Goal: Check status: Check status

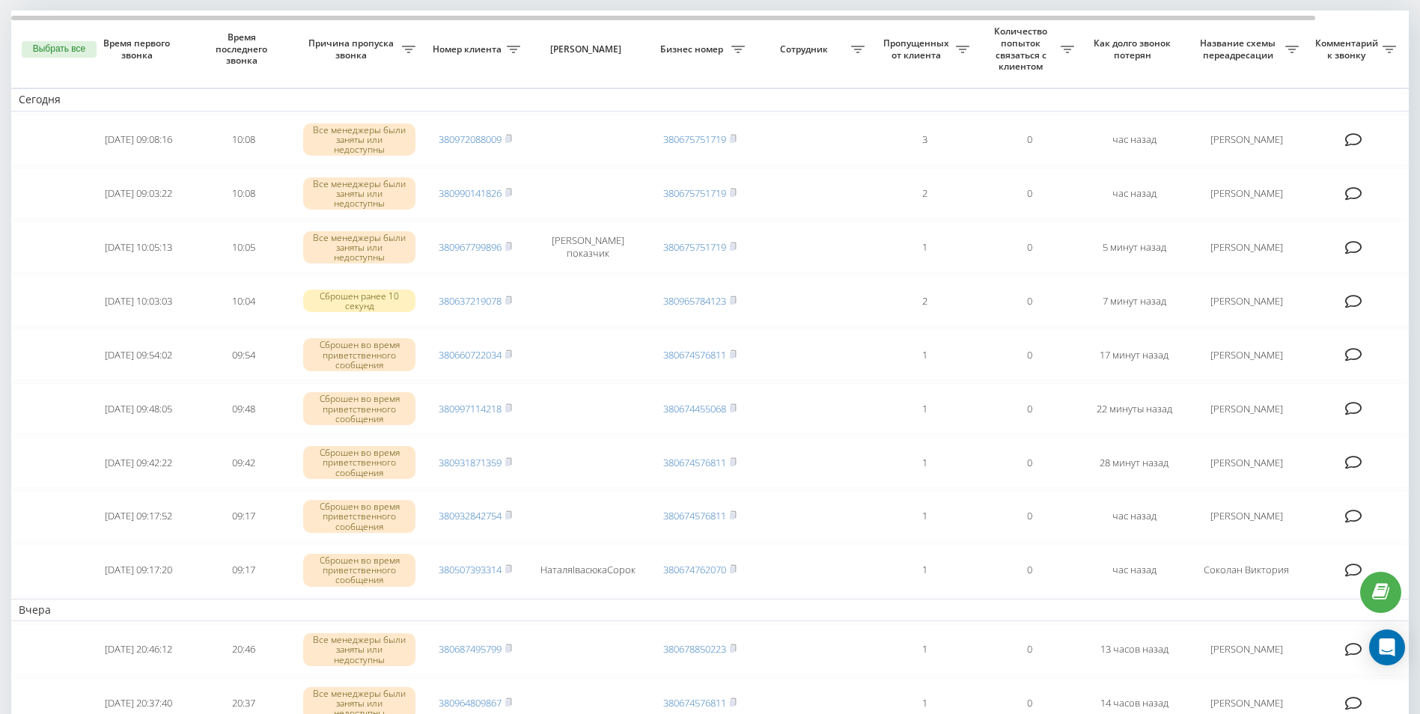
scroll to position [75, 0]
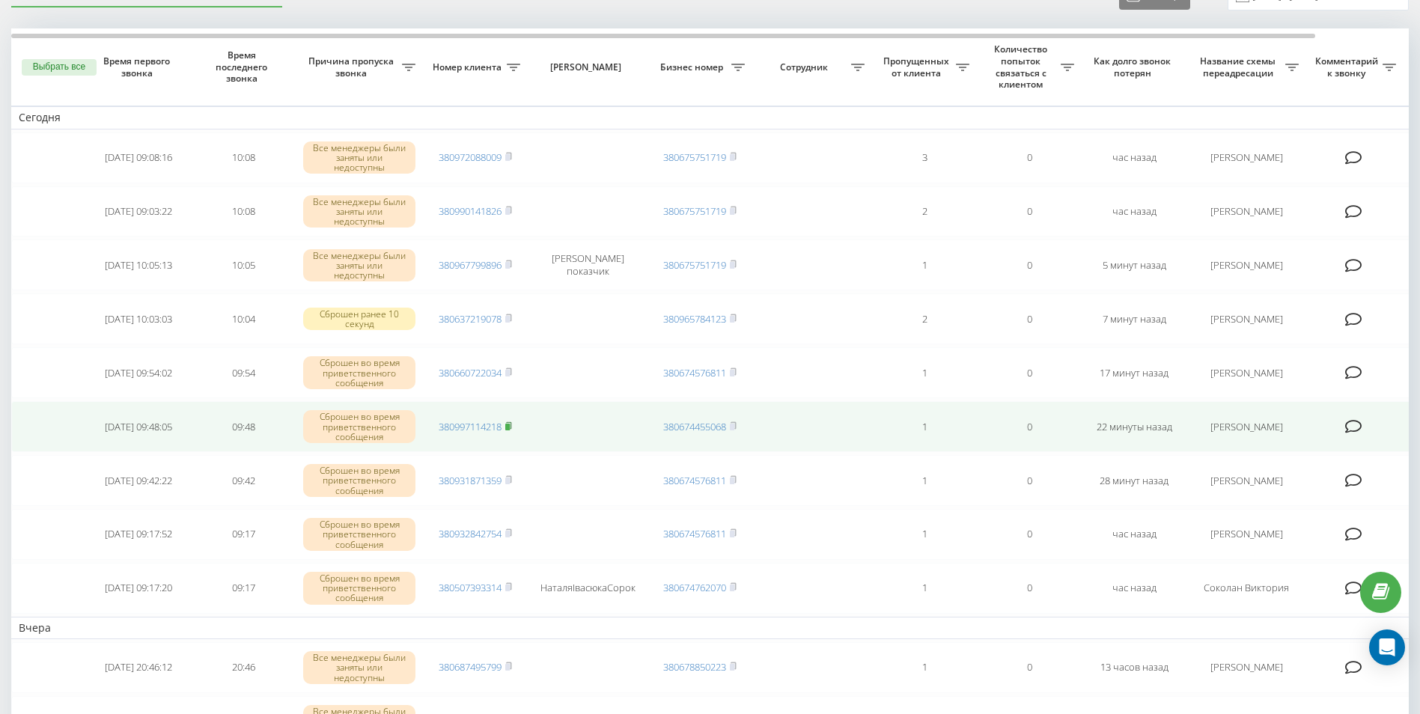
click at [511, 427] on icon at bounding box center [508, 425] width 5 height 7
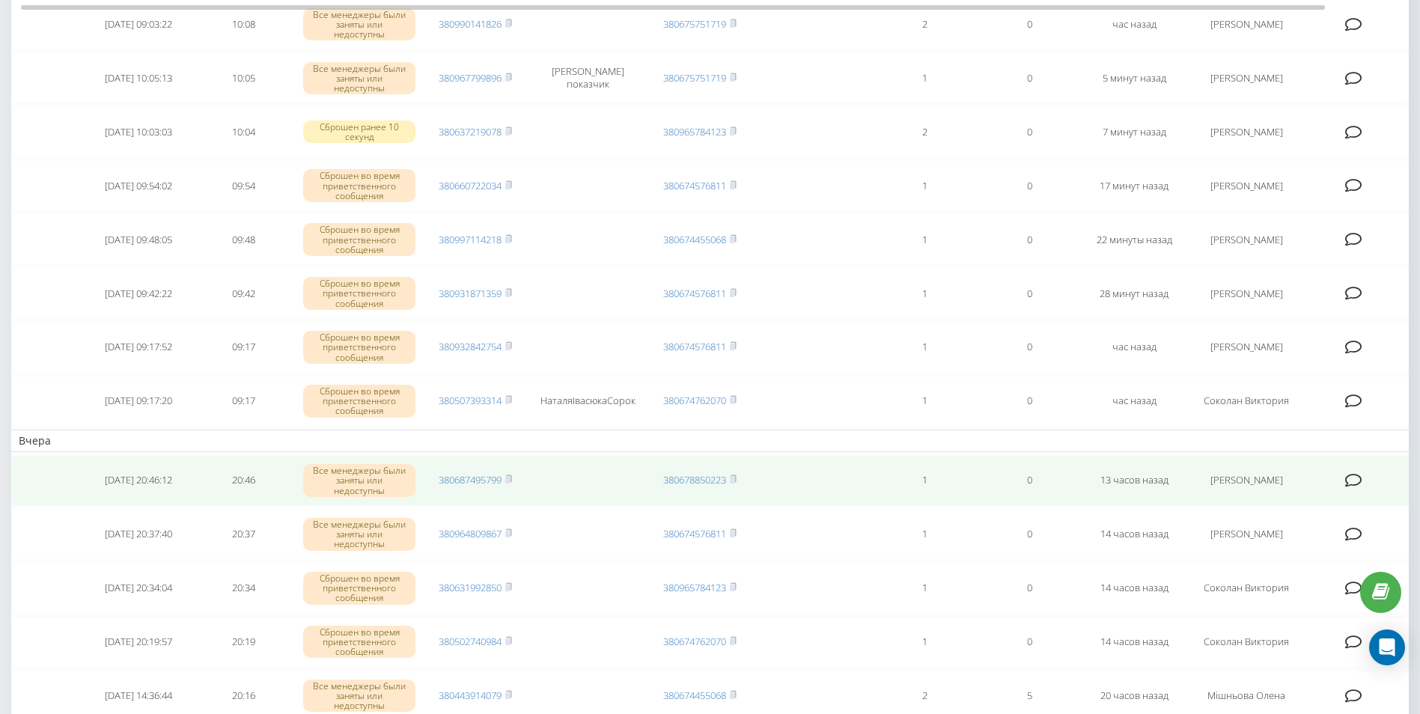
scroll to position [299, 0]
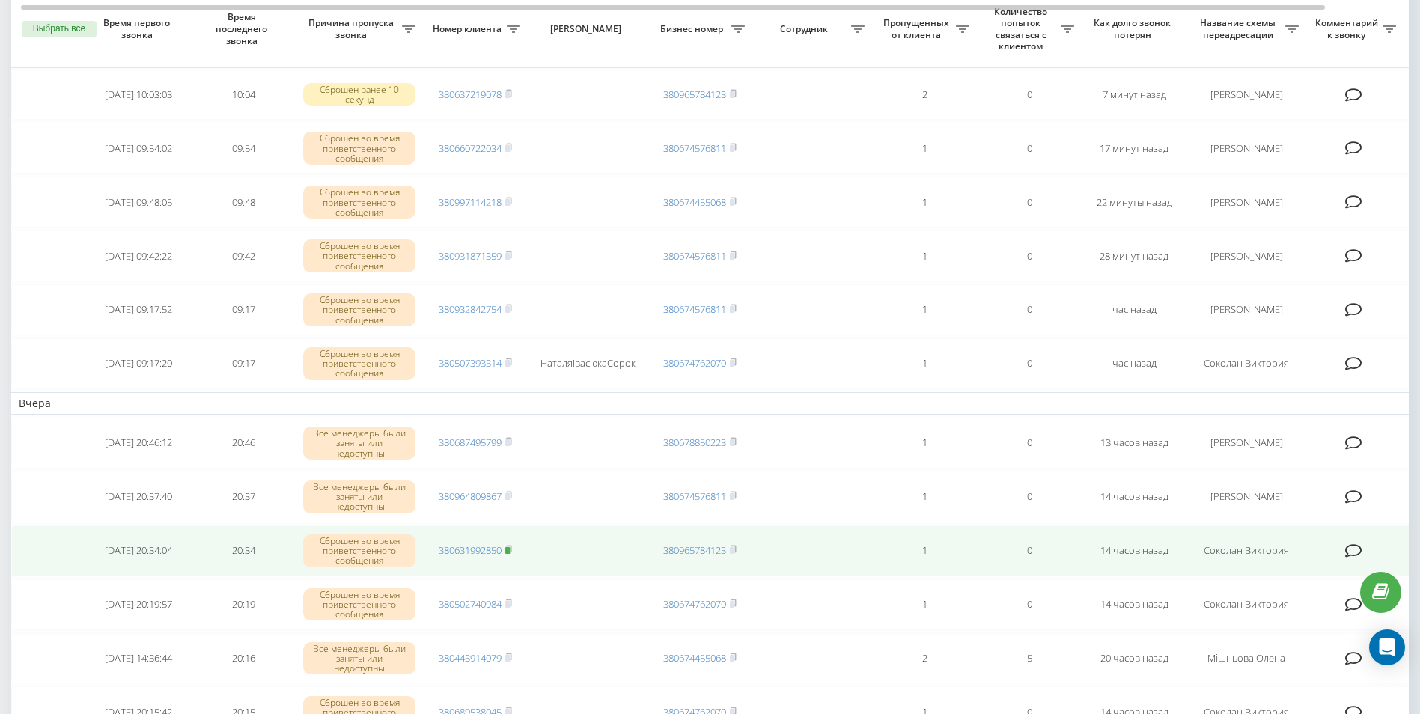
click at [508, 548] on rect at bounding box center [507, 550] width 4 height 7
click at [507, 551] on icon at bounding box center [508, 549] width 7 height 9
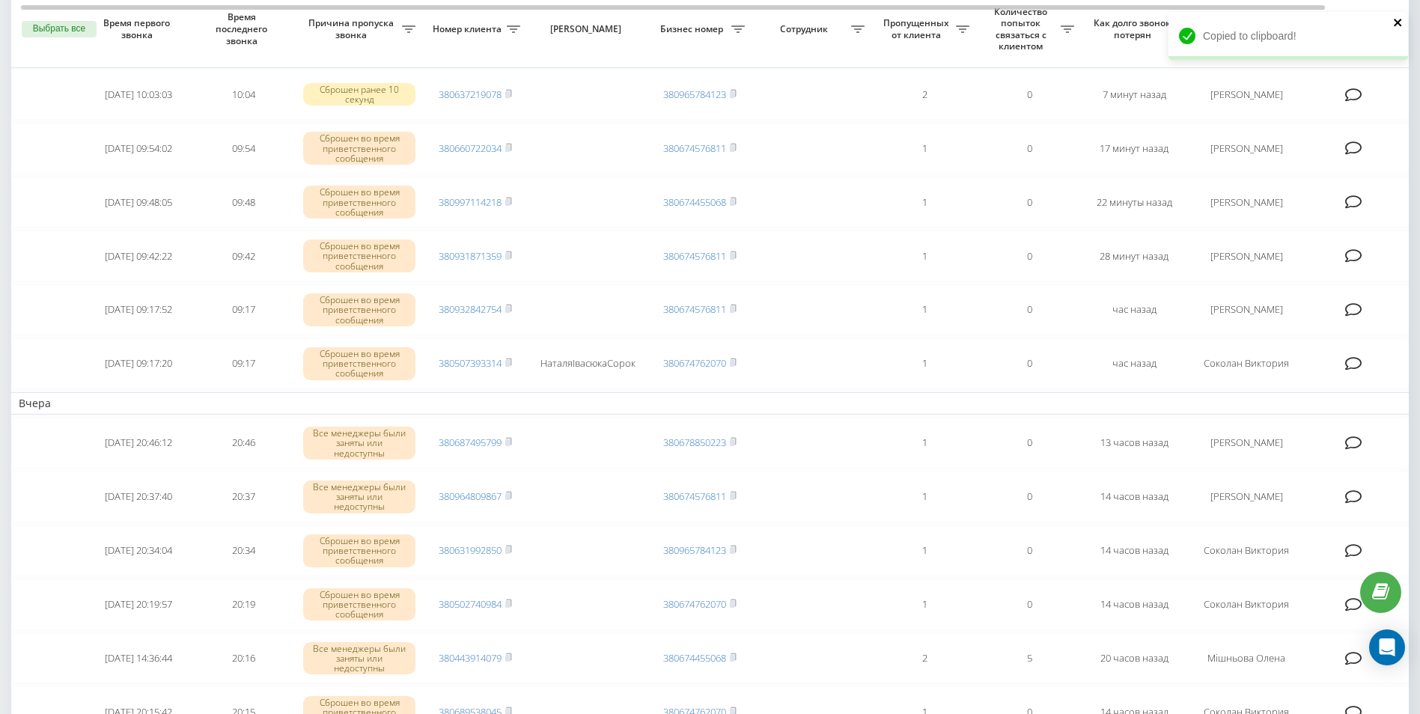
click at [1399, 19] on icon "close" at bounding box center [1398, 22] width 10 height 12
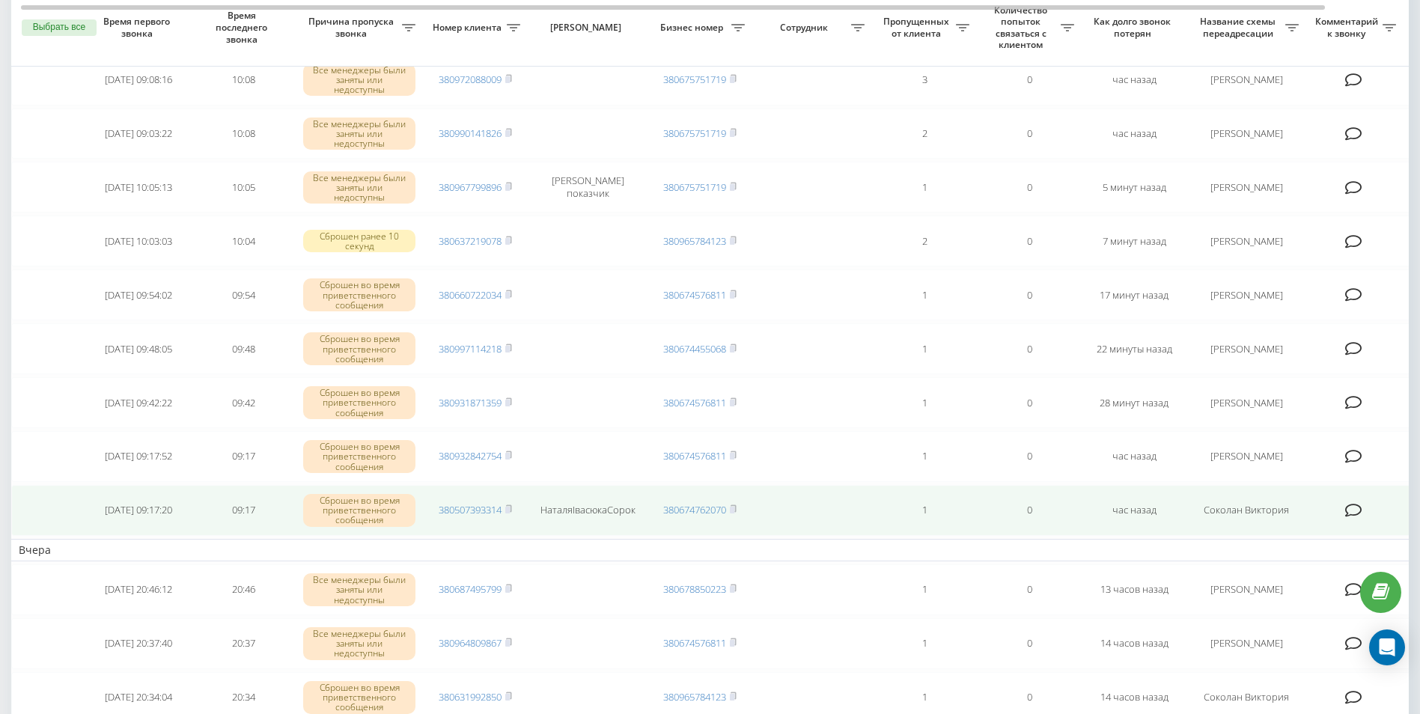
scroll to position [150, 0]
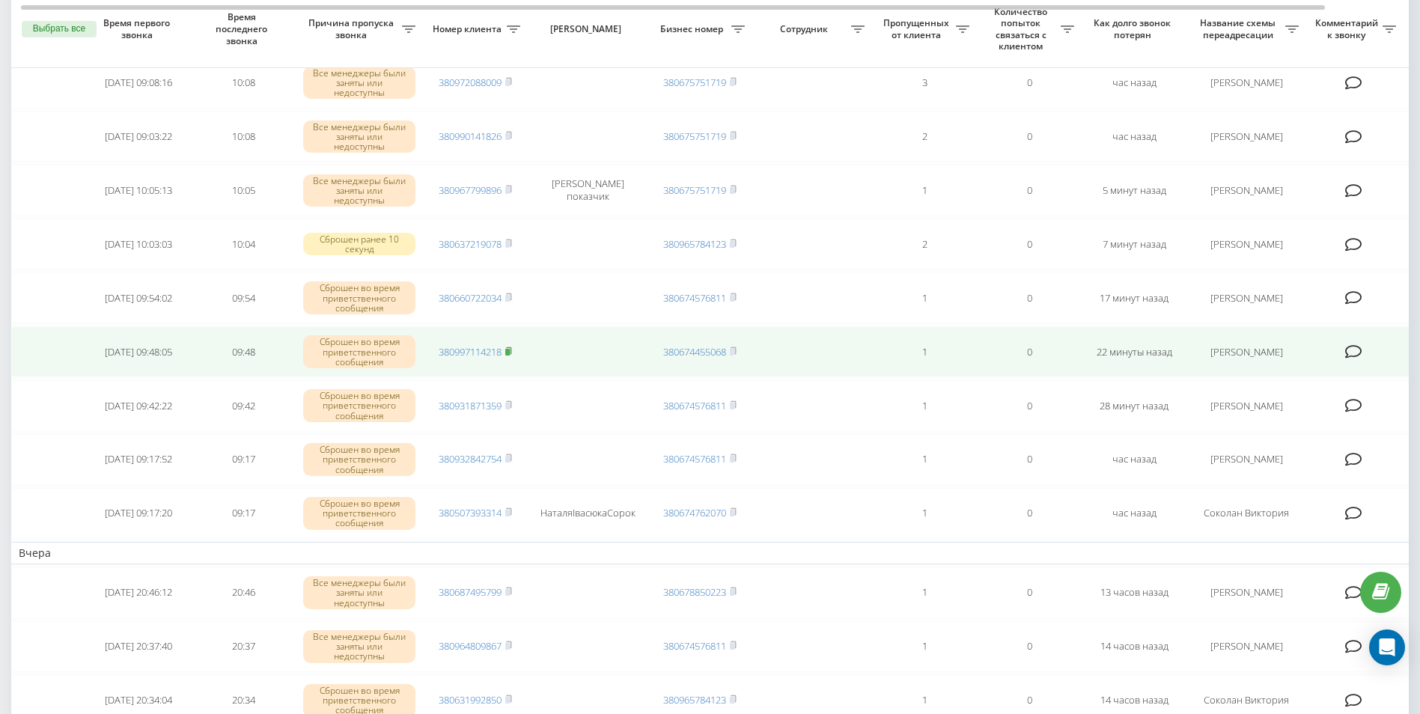
click at [510, 350] on rect at bounding box center [507, 352] width 4 height 7
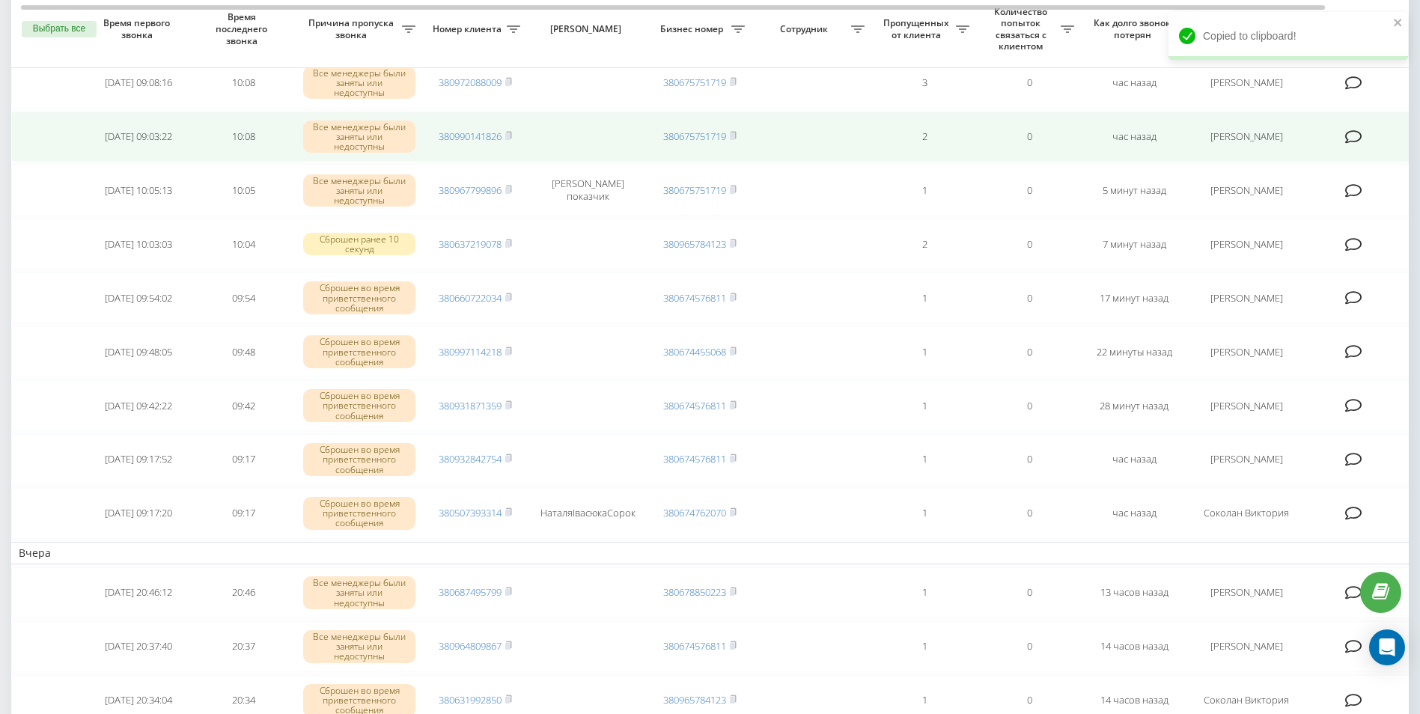
scroll to position [449, 0]
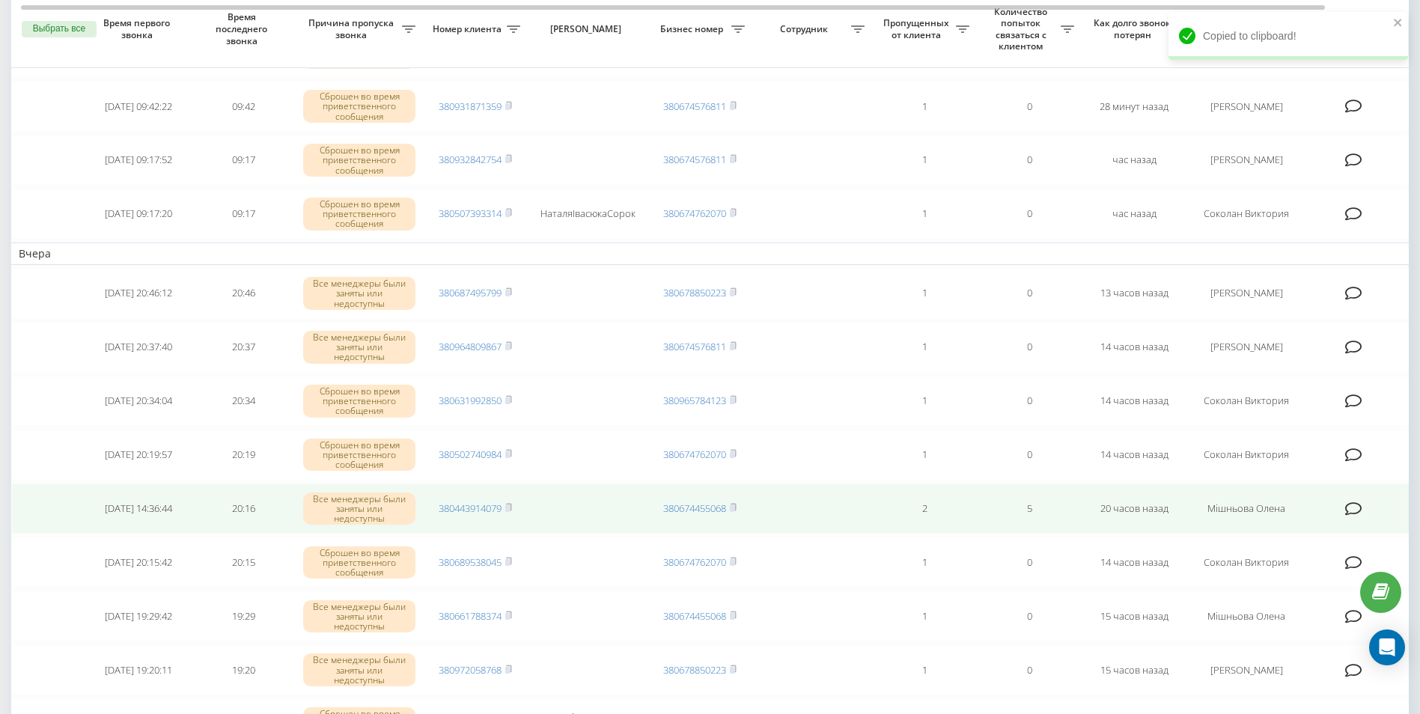
click at [632, 529] on td at bounding box center [588, 508] width 120 height 51
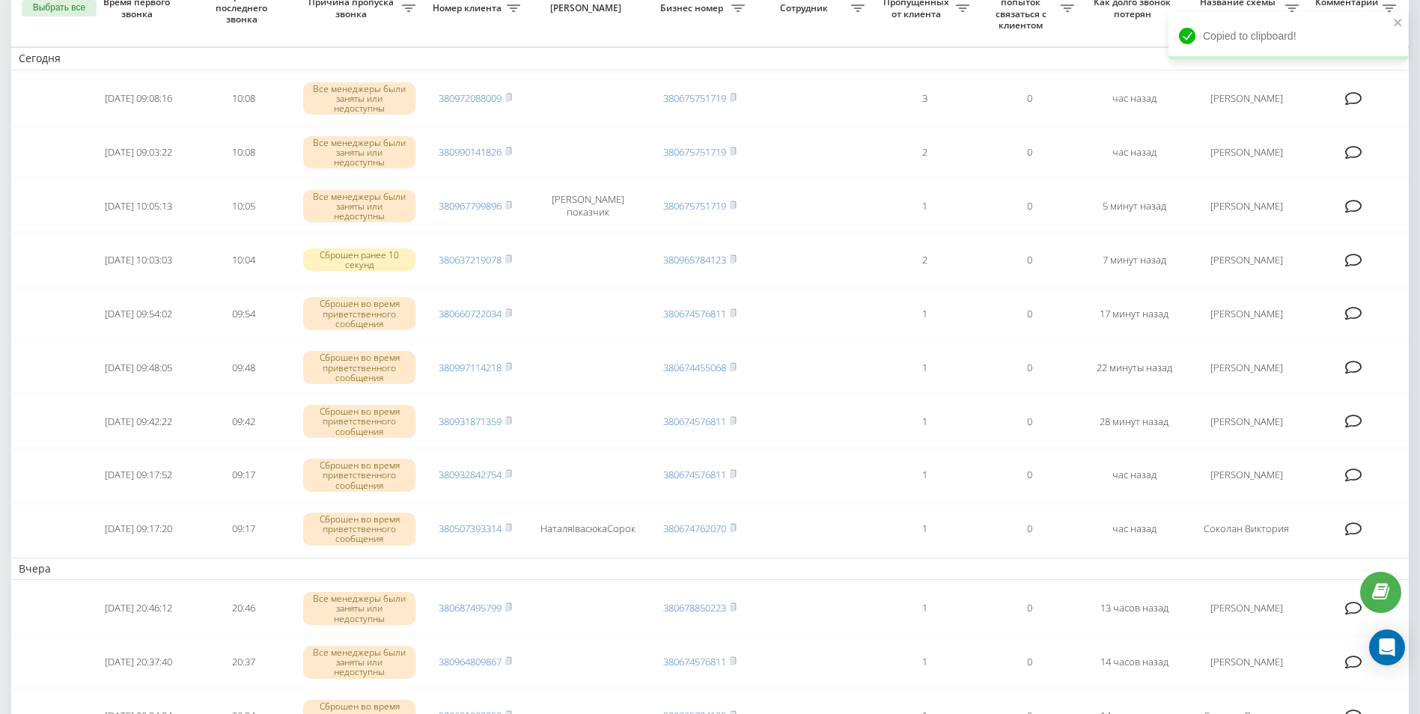
scroll to position [75, 0]
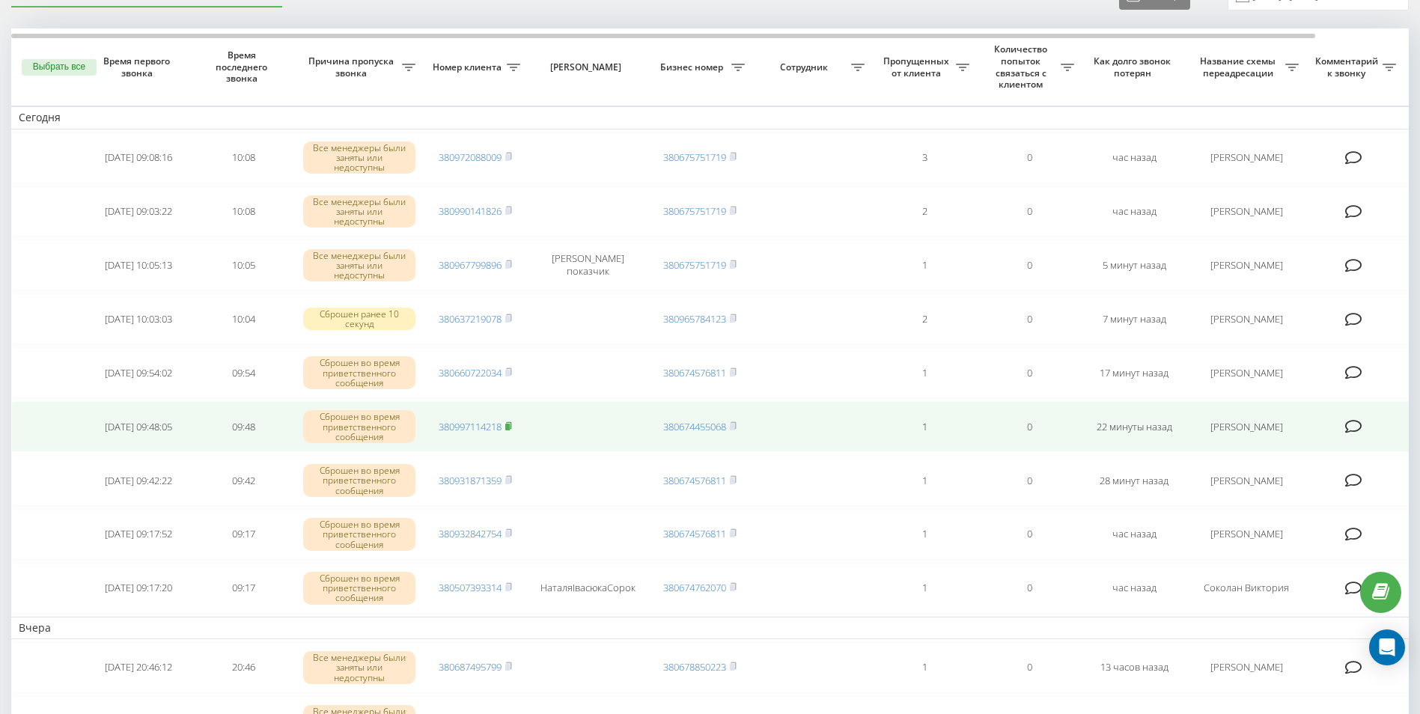
click at [508, 426] on rect at bounding box center [507, 427] width 4 height 7
click at [511, 426] on icon at bounding box center [508, 425] width 5 height 7
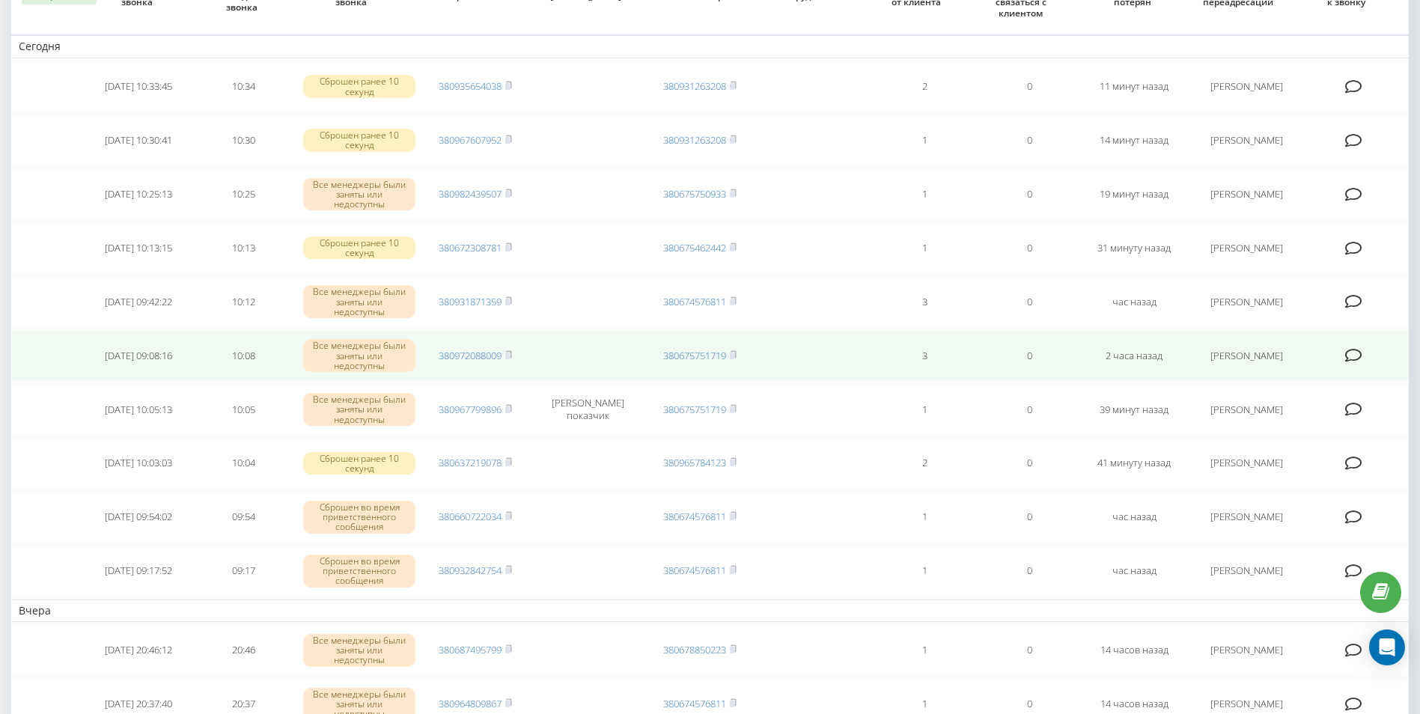
scroll to position [150, 0]
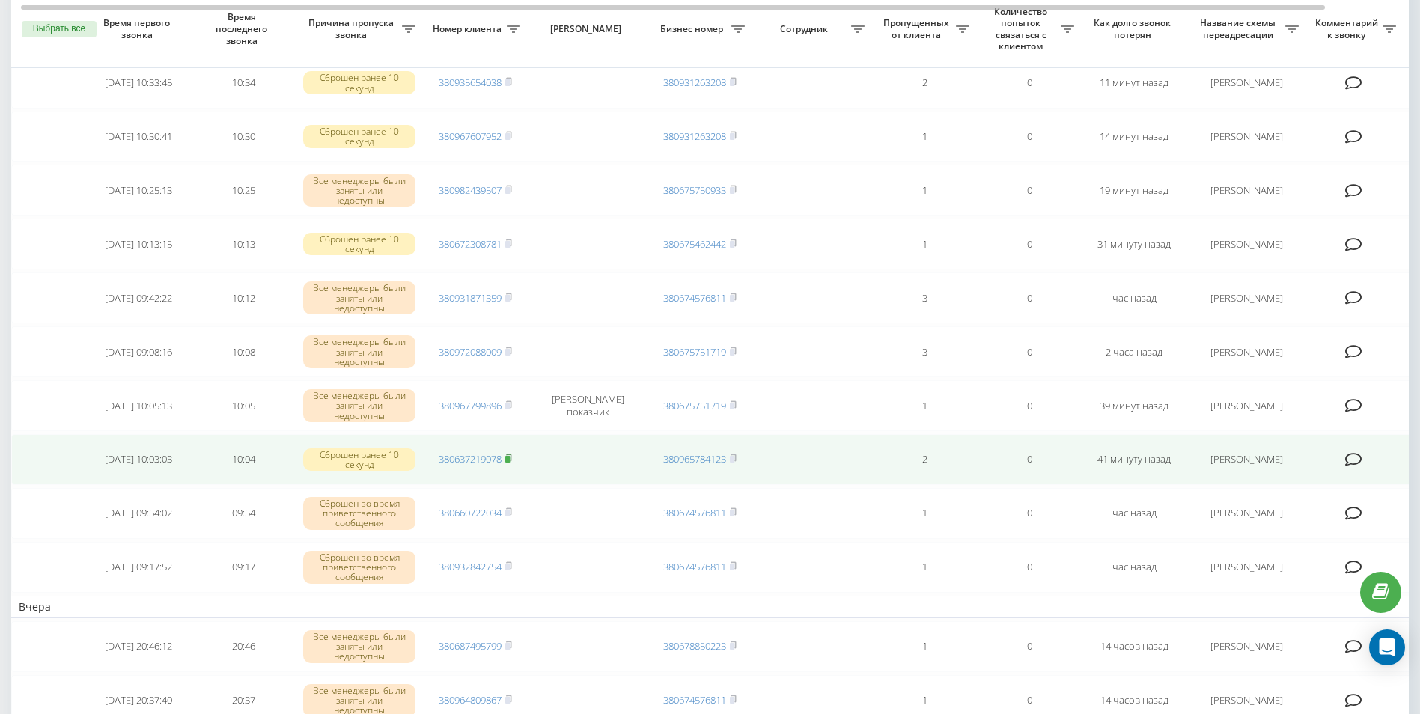
click at [508, 459] on rect at bounding box center [507, 459] width 4 height 7
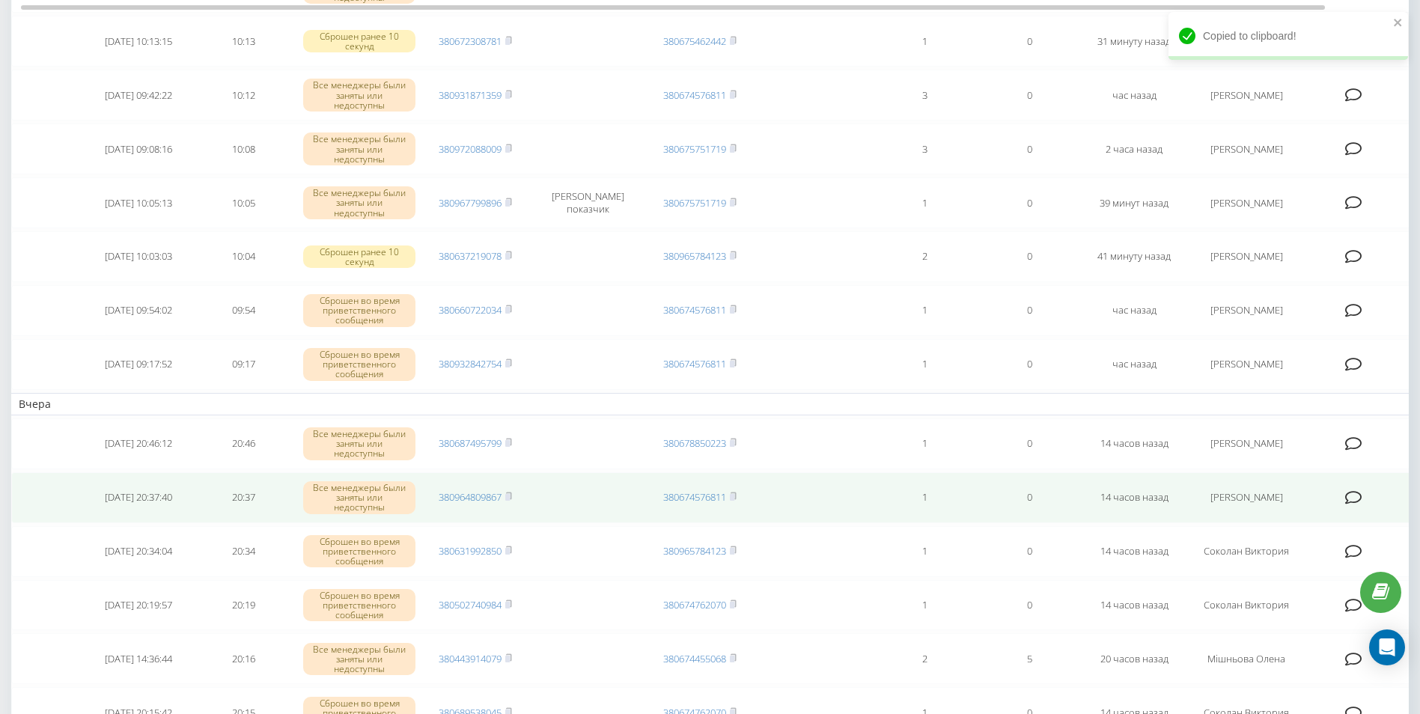
scroll to position [599, 0]
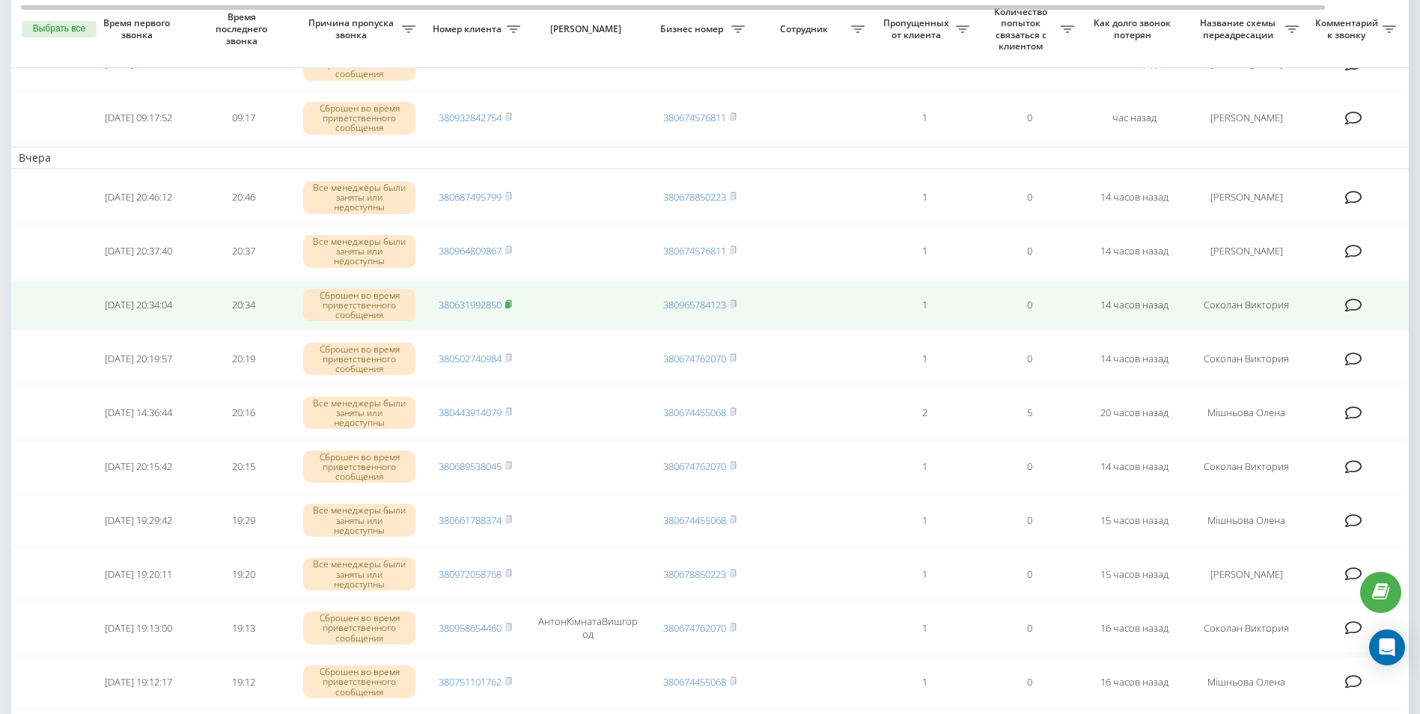
click at [507, 308] on icon at bounding box center [508, 303] width 7 height 9
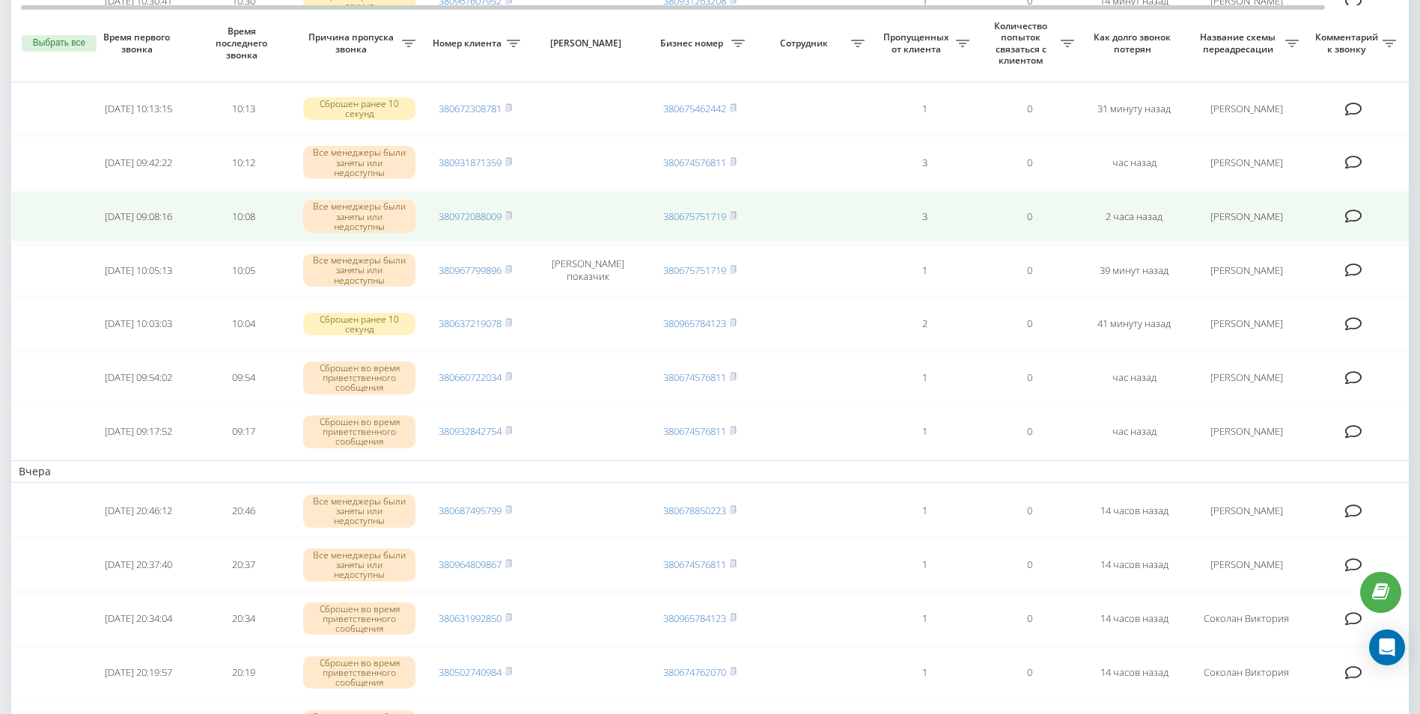
scroll to position [299, 0]
